Goal: Check status

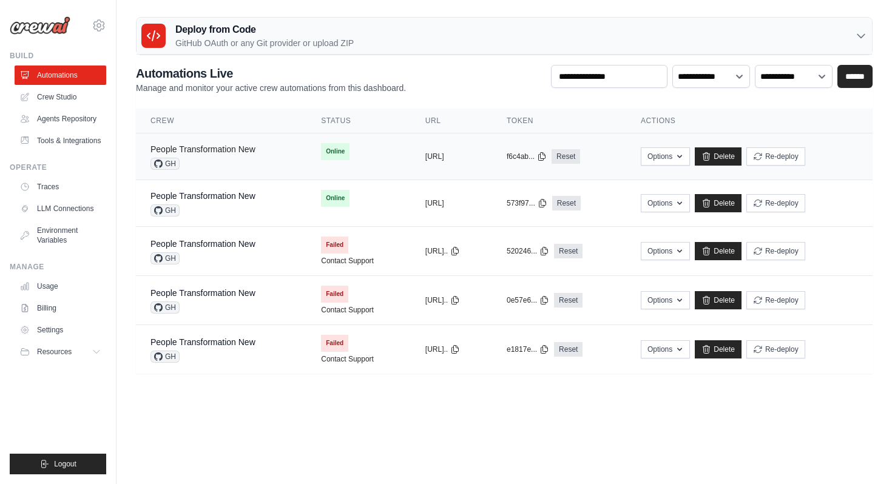
click at [222, 147] on link "People Transformation New" at bounding box center [203, 149] width 105 height 10
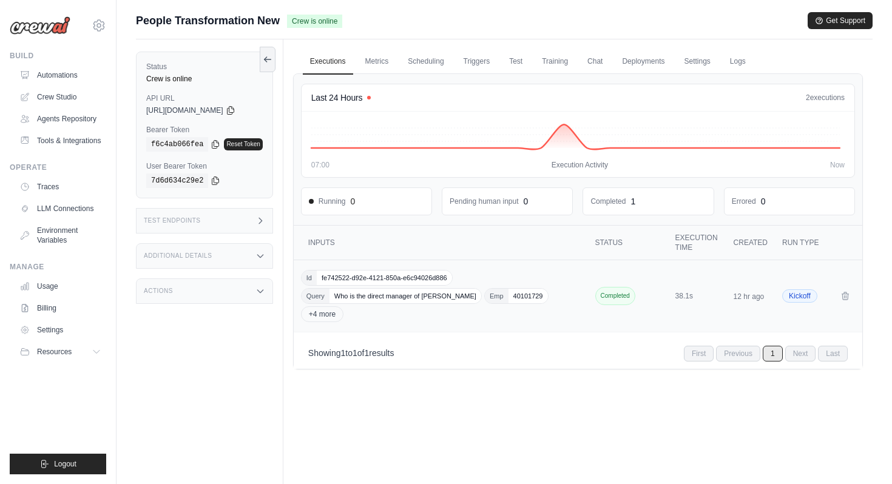
click at [472, 319] on div "Id fe742522-d92e-4121-850a-e6c94026d886 Query Who is the direct manager of Gaur…" at bounding box center [442, 296] width 282 height 52
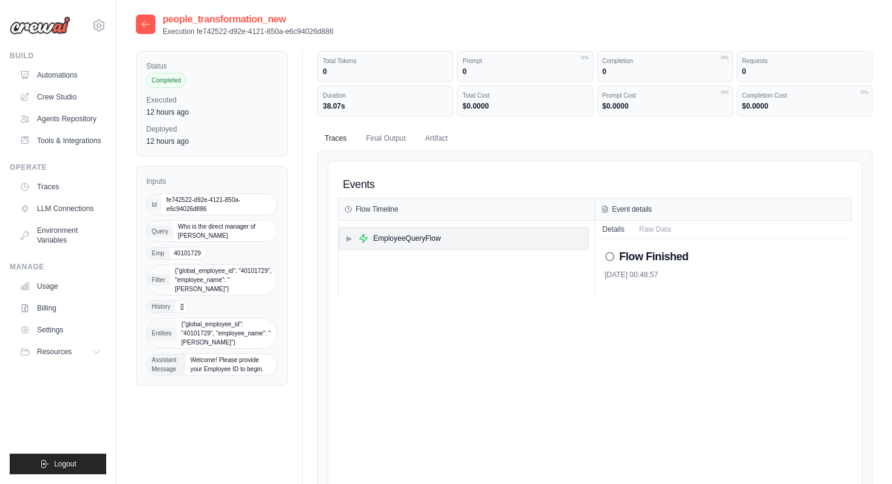
click at [422, 243] on div "▶ EmployeeQueryFlow" at bounding box center [463, 239] width 249 height 22
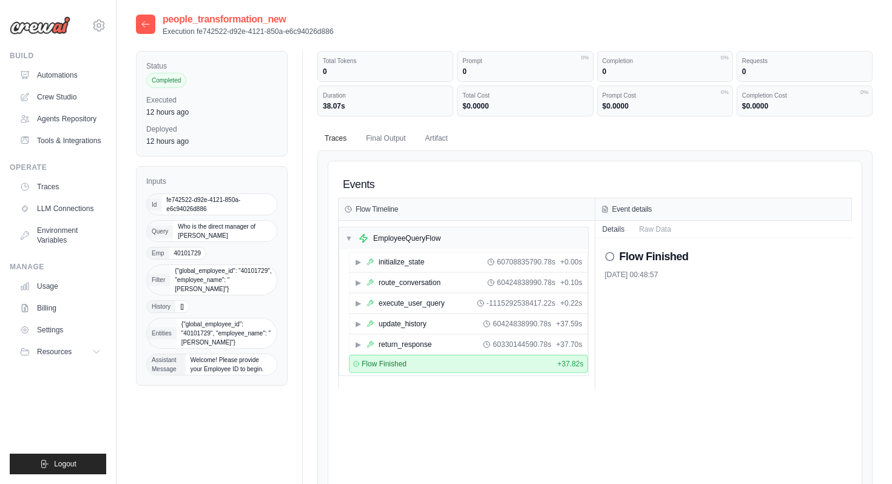
click at [146, 21] on icon at bounding box center [146, 24] width 10 height 10
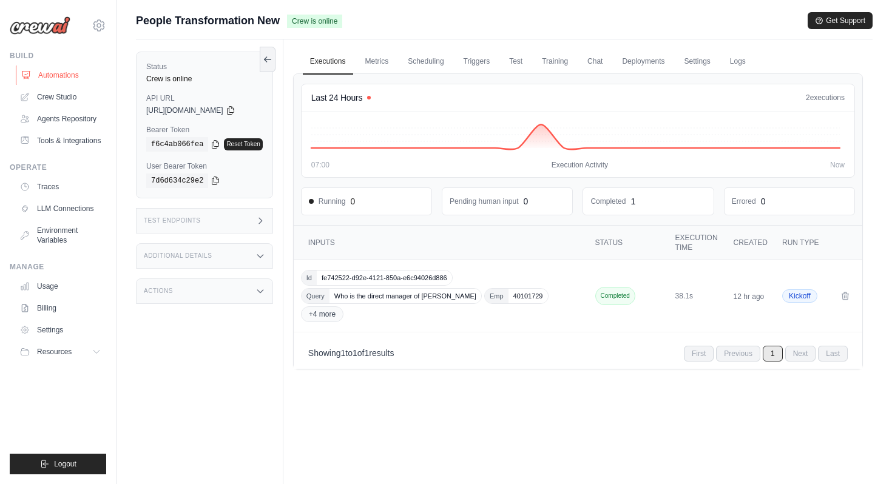
click at [49, 76] on link "Automations" at bounding box center [62, 75] width 92 height 19
